Goal: Task Accomplishment & Management: Use online tool/utility

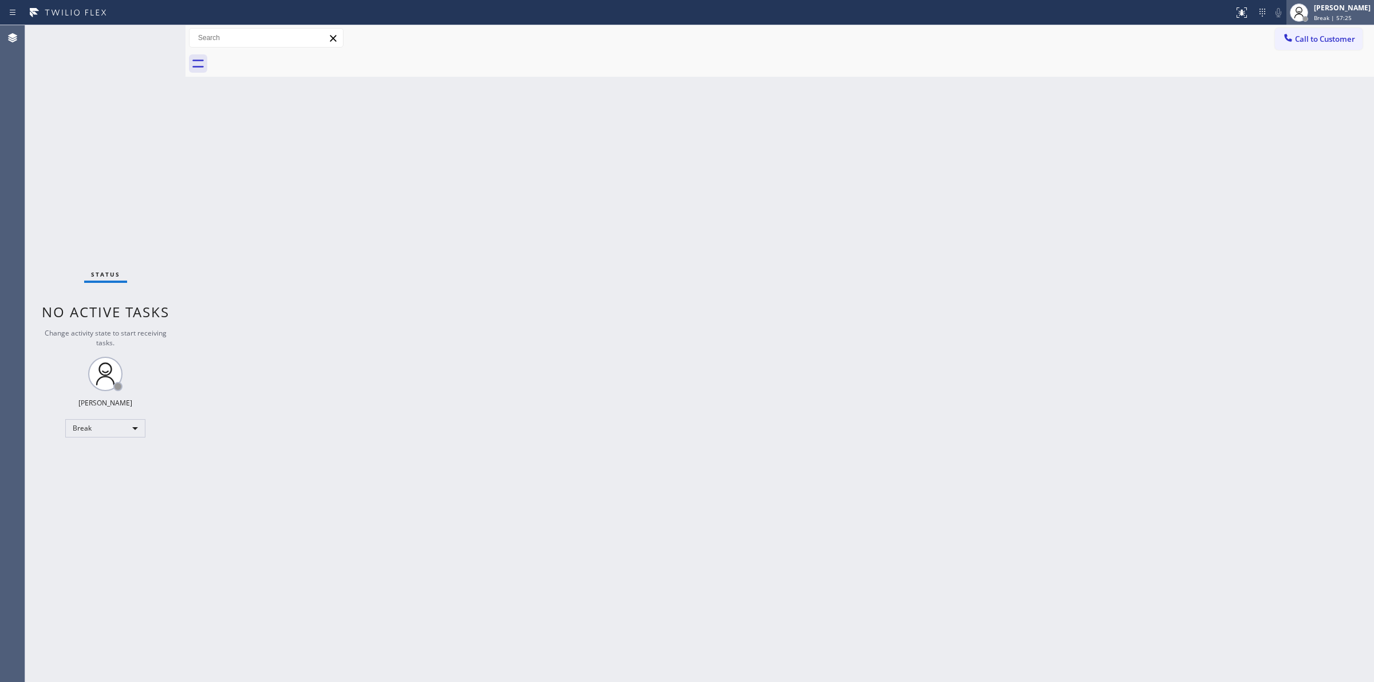
drag, startPoint x: 1343, startPoint y: 13, endPoint x: 1331, endPoint y: 23, distance: 15.0
click at [1343, 14] on span "Break | 57:25" at bounding box center [1333, 18] width 38 height 8
click at [1290, 73] on button "Unavailable" at bounding box center [1317, 75] width 115 height 15
click at [1308, 42] on span "Call to Customer" at bounding box center [1325, 39] width 60 height 10
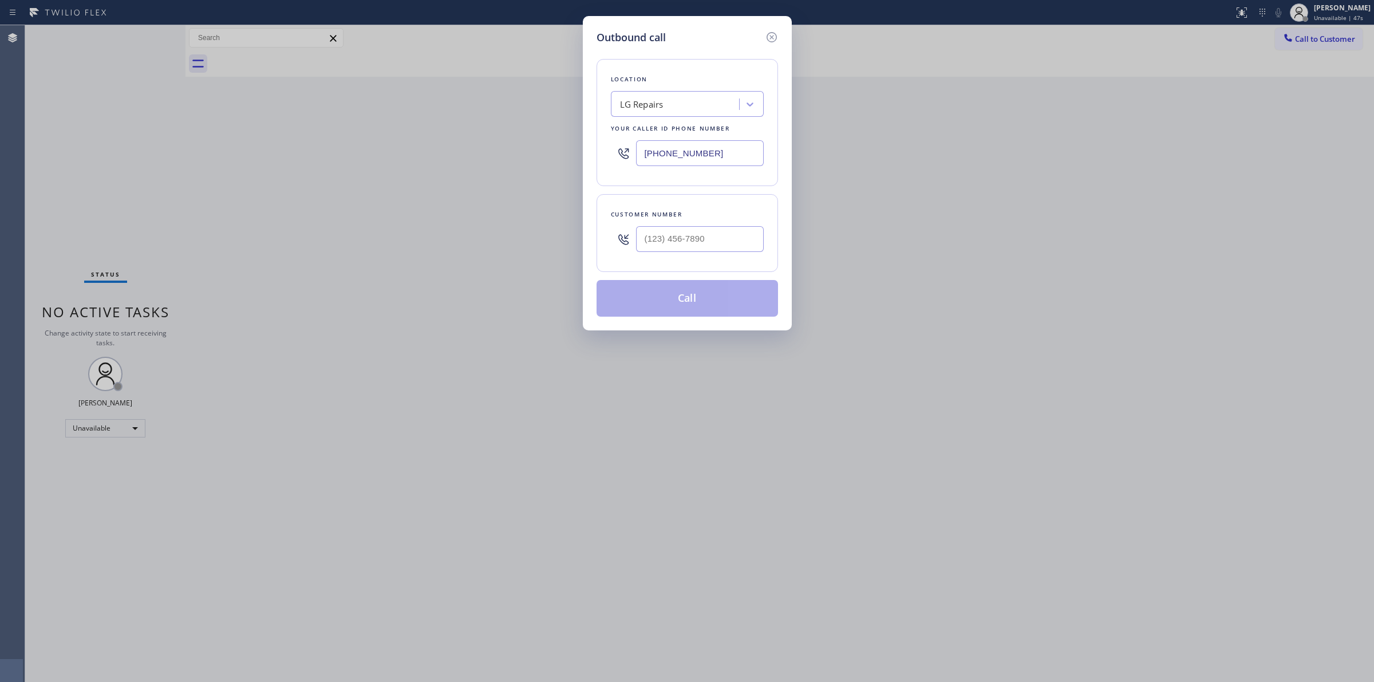
paste input "Thermador Appliance Repair Zone"
type input "Thermador Appliance Repair Zone"
click at [699, 106] on div "LG Repairs Thermador Appliance Repair Zone" at bounding box center [676, 104] width 125 height 20
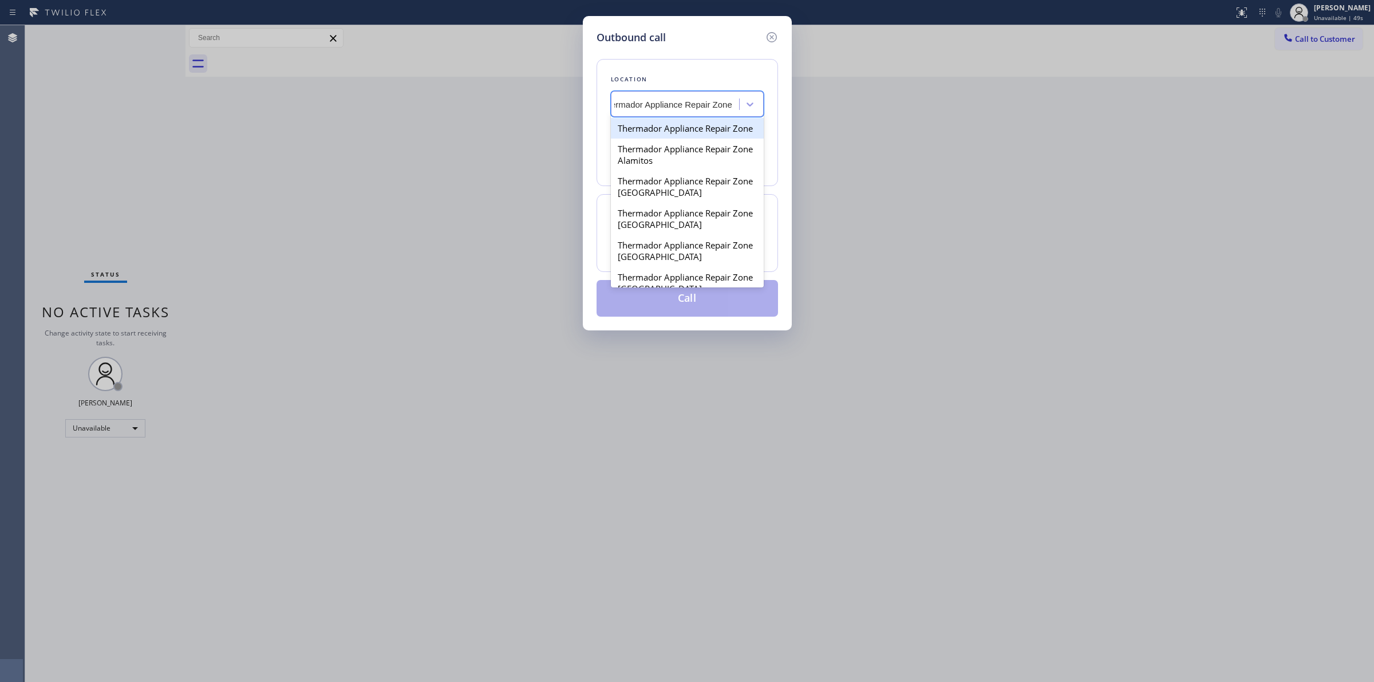
click at [653, 139] on div "Thermador Appliance Repair Zone" at bounding box center [687, 128] width 153 height 21
type input "[PHONE_NUMBER]"
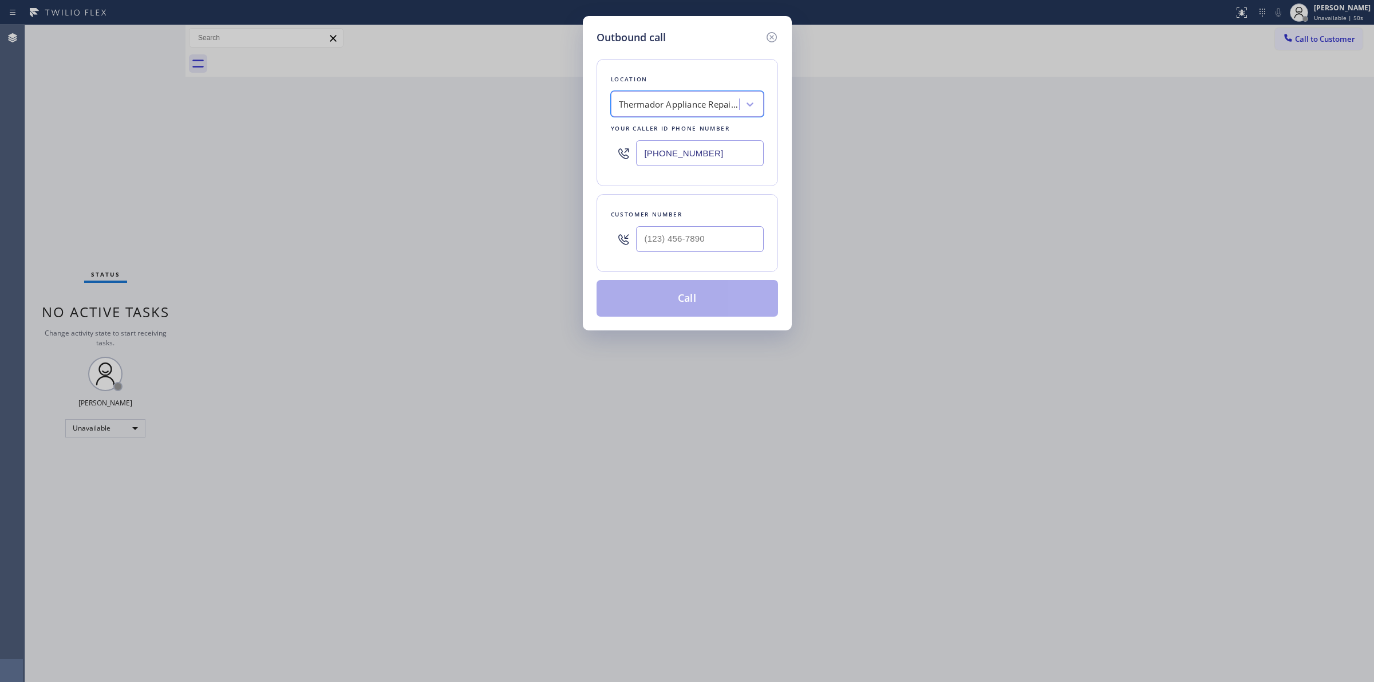
scroll to position [0, 1]
click at [659, 161] on input "[PHONE_NUMBER]" at bounding box center [700, 153] width 128 height 26
click at [770, 38] on icon at bounding box center [771, 37] width 10 height 10
